Goal: Task Accomplishment & Management: Manage account settings

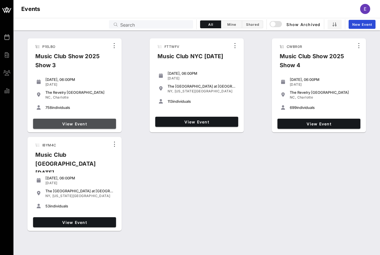
click at [84, 126] on span "View Event" at bounding box center [74, 124] width 78 height 5
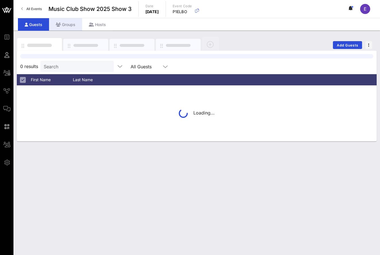
click at [66, 24] on div "Groups" at bounding box center [65, 24] width 33 height 13
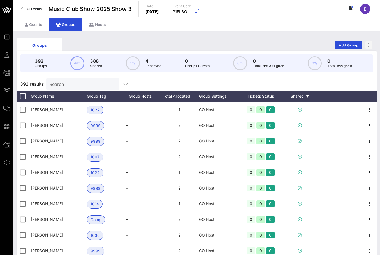
click at [296, 96] on div "Shared" at bounding box center [300, 96] width 34 height 11
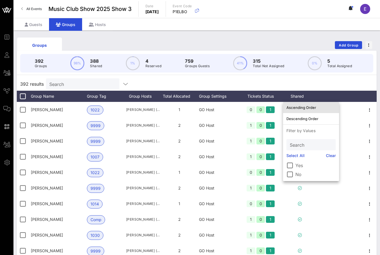
click at [306, 108] on div "Ascending Order" at bounding box center [310, 107] width 49 height 4
click at [348, 81] on div "392 results Search" at bounding box center [197, 83] width 360 height 13
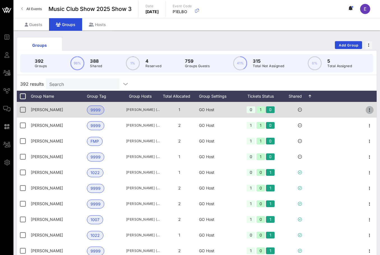
click at [372, 109] on icon "button" at bounding box center [369, 110] width 7 height 7
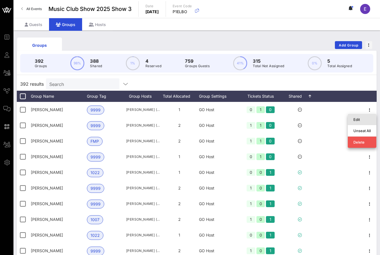
click at [364, 117] on div "Edit" at bounding box center [361, 119] width 17 height 9
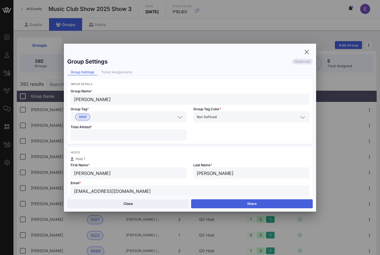
click at [256, 201] on button "Share" at bounding box center [252, 204] width 122 height 9
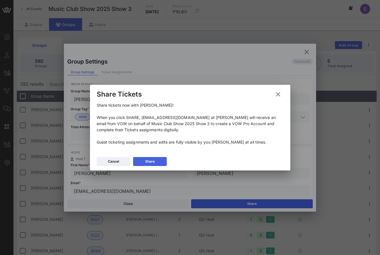
click at [155, 160] on button "Share" at bounding box center [150, 161] width 34 height 9
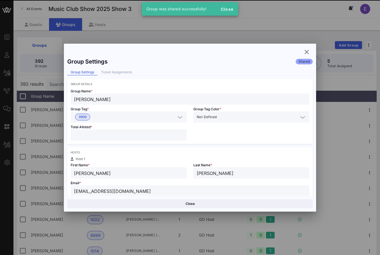
click at [308, 49] on icon "button" at bounding box center [306, 52] width 7 height 7
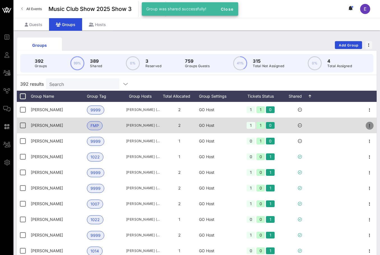
click at [370, 124] on icon "button" at bounding box center [369, 125] width 7 height 7
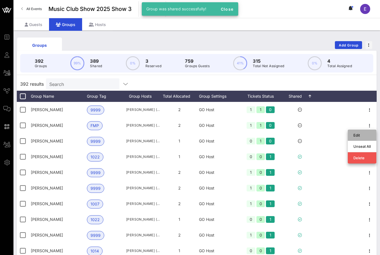
click at [356, 134] on div "Edit" at bounding box center [361, 135] width 17 height 4
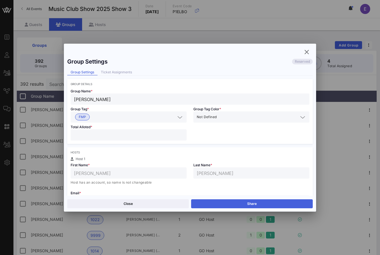
click at [251, 202] on button "Share" at bounding box center [252, 204] width 122 height 9
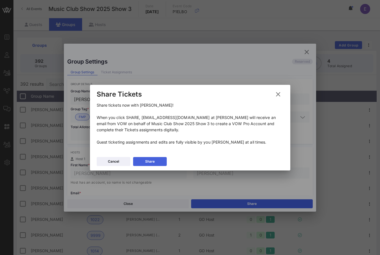
click at [158, 161] on button "Share" at bounding box center [150, 161] width 34 height 9
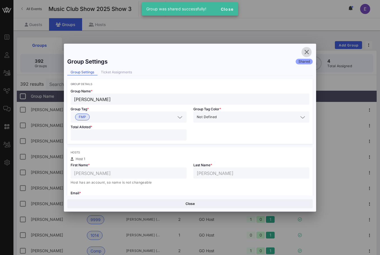
click at [308, 52] on icon "button" at bounding box center [306, 52] width 7 height 7
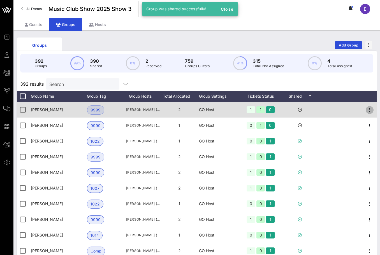
click at [369, 108] on icon "button" at bounding box center [369, 110] width 7 height 7
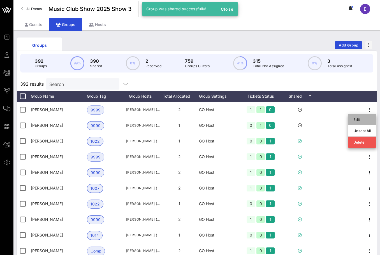
click at [355, 120] on div "Edit" at bounding box center [361, 119] width 17 height 4
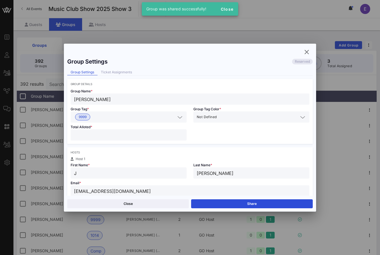
click at [242, 209] on div "Close Share" at bounding box center [190, 204] width 252 height 16
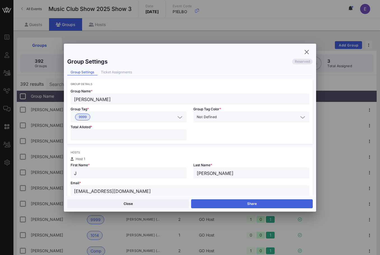
click at [242, 207] on button "Share" at bounding box center [252, 204] width 122 height 9
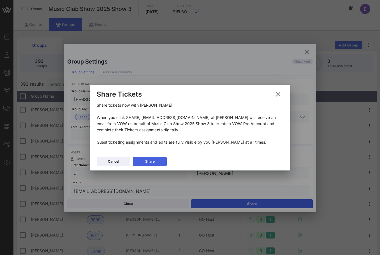
click at [152, 163] on div "Share" at bounding box center [150, 162] width 10 height 6
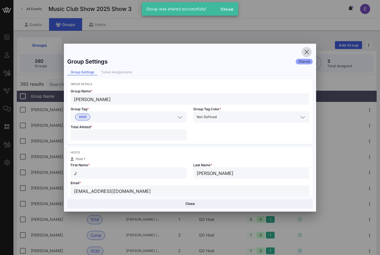
click at [309, 51] on icon "button" at bounding box center [306, 52] width 7 height 7
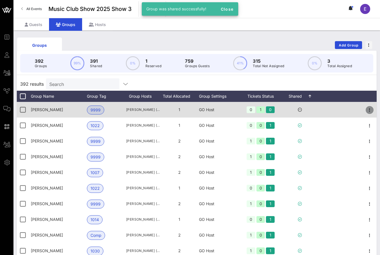
click at [373, 109] on icon "button" at bounding box center [369, 110] width 7 height 7
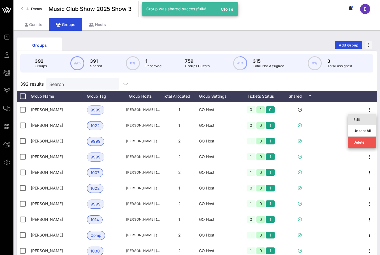
click at [359, 120] on div "Edit" at bounding box center [361, 119] width 17 height 4
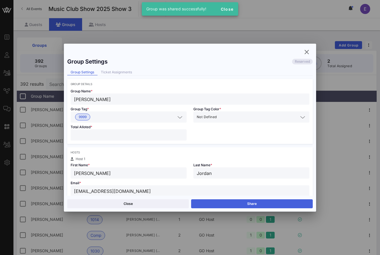
click at [252, 202] on button "Share" at bounding box center [252, 204] width 122 height 9
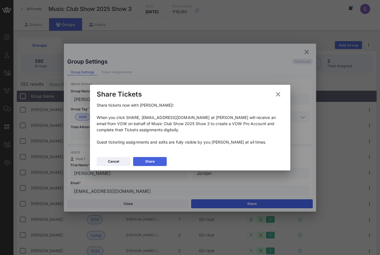
click at [156, 161] on button "Share" at bounding box center [150, 161] width 34 height 9
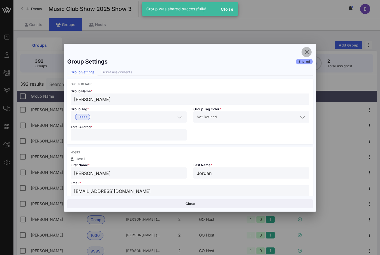
click at [304, 49] on icon "button" at bounding box center [306, 52] width 7 height 7
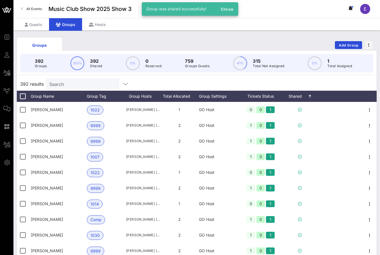
click at [28, 9] on span "All Events" at bounding box center [33, 9] width 15 height 4
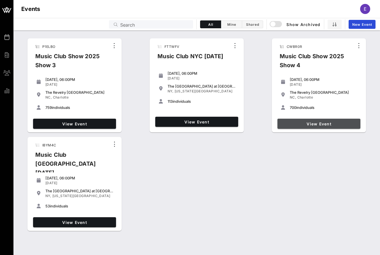
click at [311, 122] on span "View Event" at bounding box center [319, 124] width 78 height 5
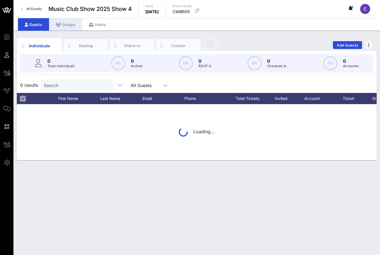
click at [73, 24] on div "Groups" at bounding box center [65, 24] width 33 height 13
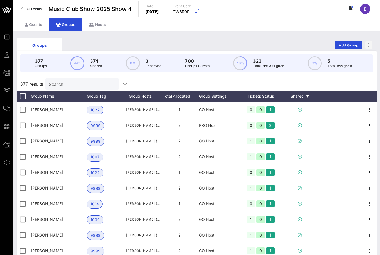
click at [293, 96] on div "Shared" at bounding box center [300, 96] width 34 height 11
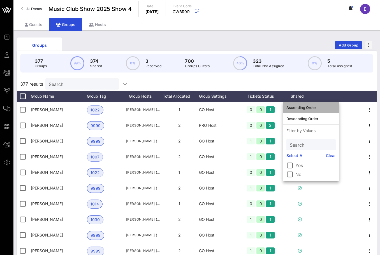
click at [302, 105] on div "Ascending Order" at bounding box center [310, 107] width 49 height 9
click at [361, 95] on div at bounding box center [340, 96] width 46 height 11
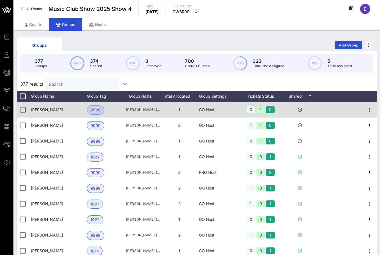
click at [367, 106] on div at bounding box center [370, 110] width 14 height 16
click at [368, 107] on icon "button" at bounding box center [369, 110] width 7 height 7
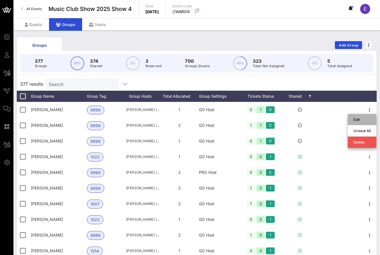
click at [358, 117] on div "Edit" at bounding box center [361, 119] width 17 height 9
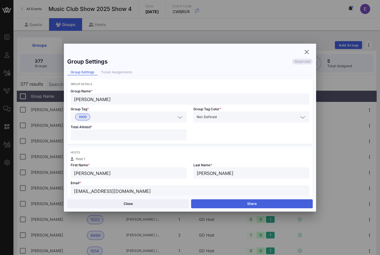
click at [263, 205] on button "Share" at bounding box center [252, 204] width 122 height 9
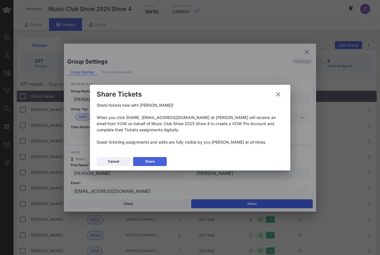
click at [145, 158] on button "Share" at bounding box center [150, 161] width 34 height 9
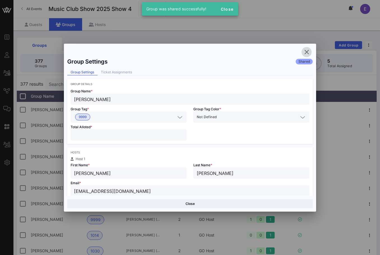
click at [306, 53] on icon "button" at bounding box center [306, 52] width 7 height 7
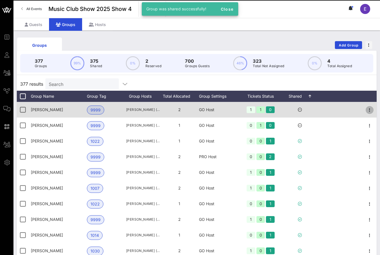
click at [371, 108] on icon "button" at bounding box center [369, 110] width 7 height 7
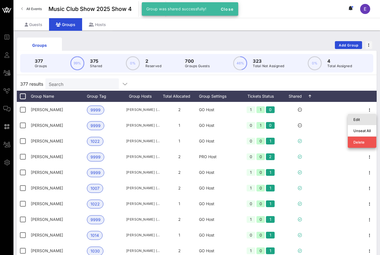
click at [366, 119] on div "Edit" at bounding box center [361, 119] width 17 height 4
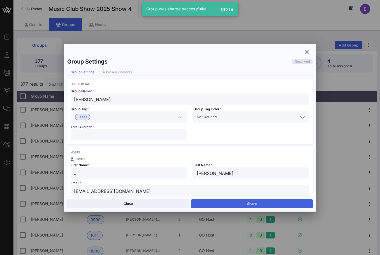
click at [248, 202] on button "Share" at bounding box center [252, 204] width 122 height 9
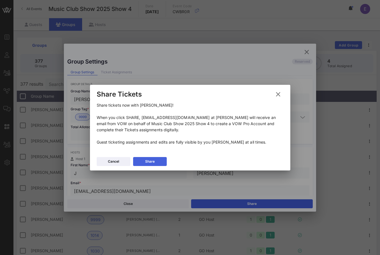
click at [160, 162] on button "Share" at bounding box center [150, 161] width 34 height 9
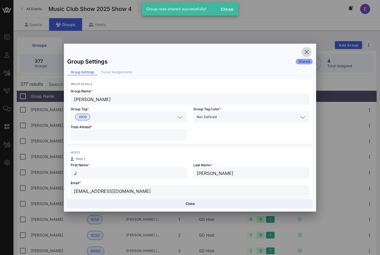
click at [305, 51] on icon "button" at bounding box center [306, 52] width 7 height 7
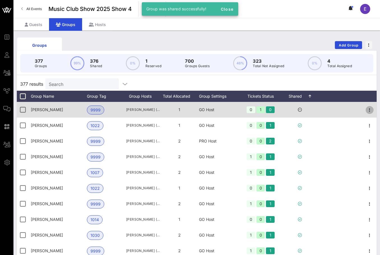
click at [370, 108] on icon "button" at bounding box center [369, 110] width 7 height 7
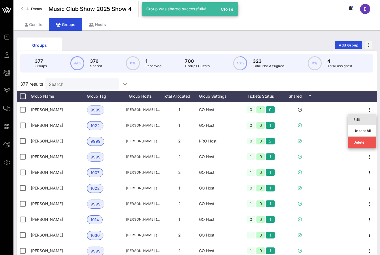
click at [356, 123] on div "Edit" at bounding box center [361, 119] width 17 height 9
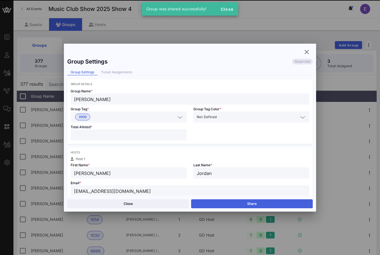
click at [248, 200] on button "Share" at bounding box center [252, 204] width 122 height 9
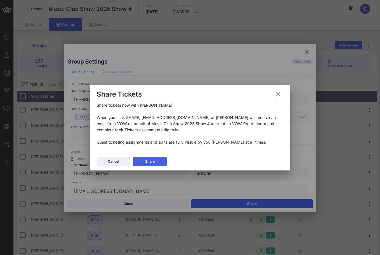
click at [160, 163] on button "Share" at bounding box center [150, 161] width 34 height 9
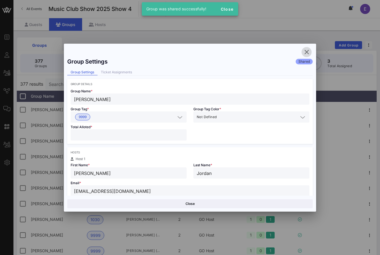
click at [307, 52] on icon "button" at bounding box center [306, 52] width 7 height 7
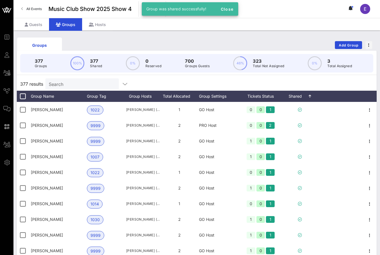
click at [231, 43] on div "Groups Add Group" at bounding box center [197, 45] width 360 height 18
click at [36, 8] on span "All Events" at bounding box center [33, 9] width 15 height 4
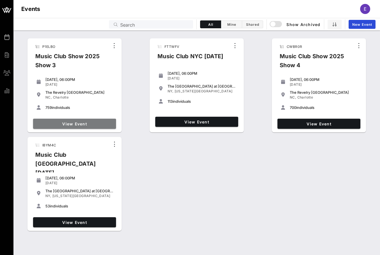
click at [85, 120] on link "View Event" at bounding box center [74, 124] width 83 height 10
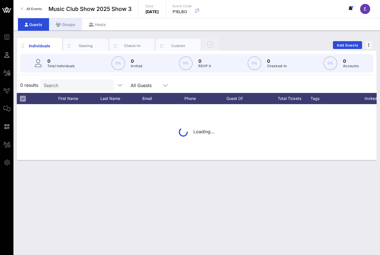
click at [71, 22] on div "Groups" at bounding box center [65, 24] width 33 height 13
